Goal: Information Seeking & Learning: Learn about a topic

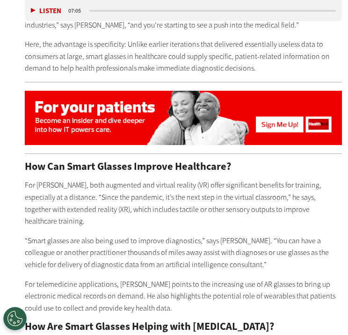
scroll to position [796, 0]
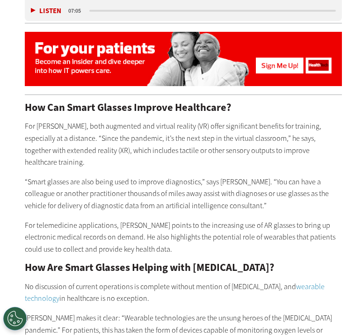
drag, startPoint x: 299, startPoint y: 141, endPoint x: 291, endPoint y: 147, distance: 10.0
click at [299, 141] on p "For [PERSON_NAME], both augmented and virtual reality (VR) offer significant be…" at bounding box center [183, 144] width 317 height 48
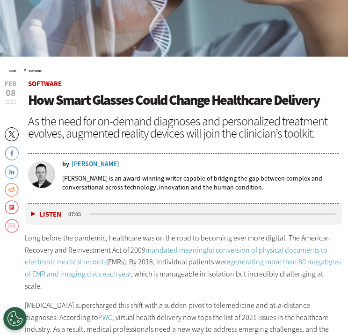
scroll to position [234, 0]
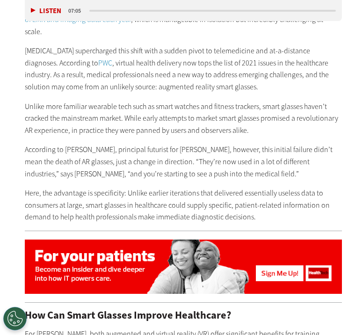
scroll to position [608, 0]
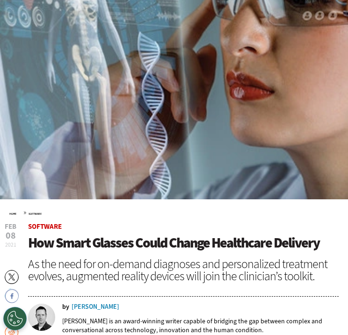
scroll to position [47, 0]
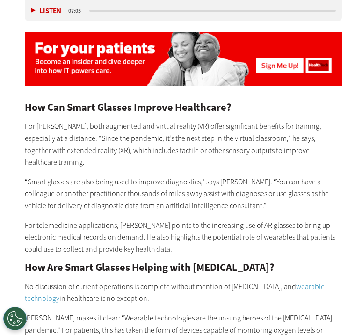
scroll to position [842, 0]
